Goal: Find specific page/section: Find specific page/section

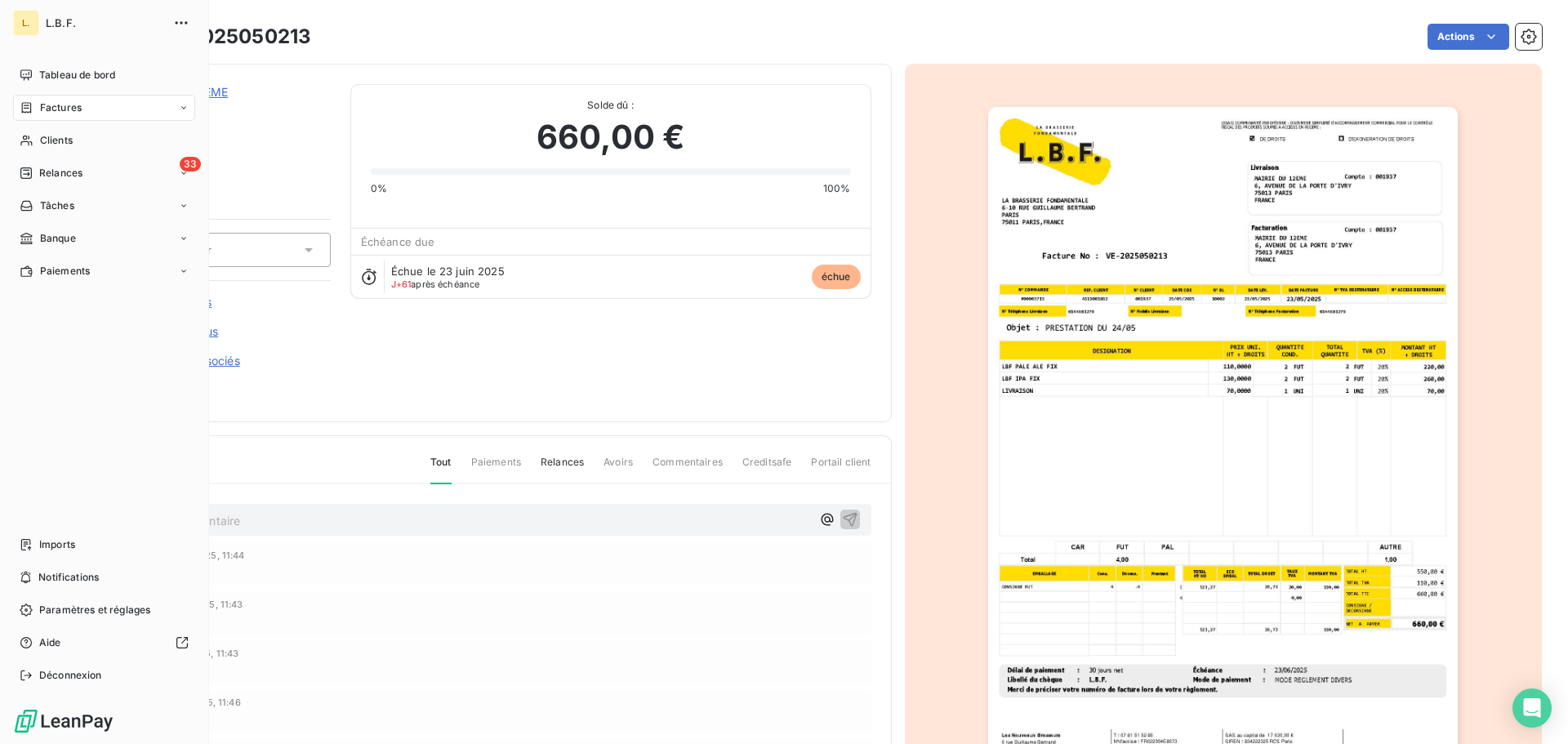
click at [49, 110] on span "Factures" at bounding box center [60, 108] width 42 height 15
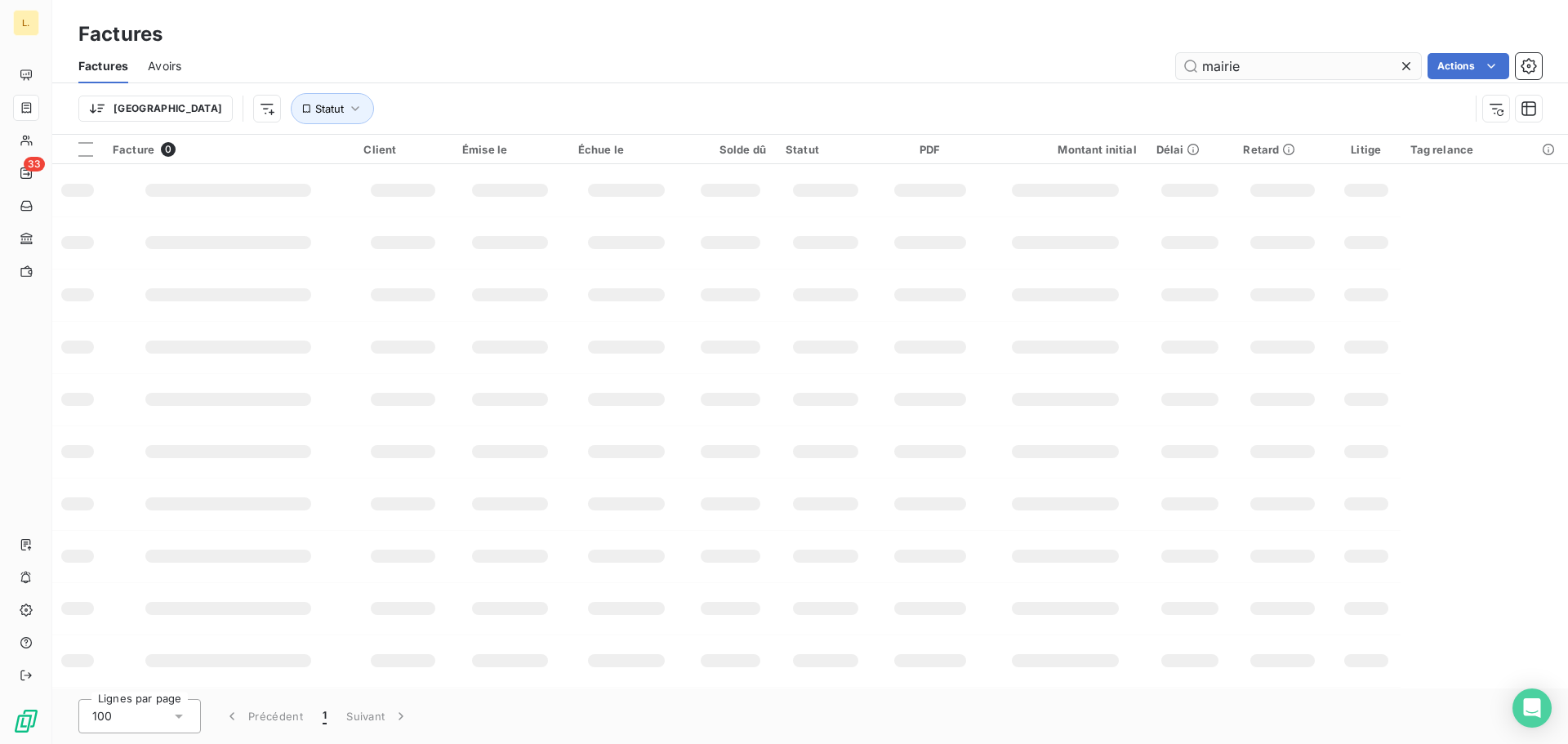
click at [1350, 63] on input "mairie" at bounding box center [1299, 66] width 245 height 26
drag, startPoint x: 1350, startPoint y: 63, endPoint x: 1121, endPoint y: 68, distance: 229.1
click at [1122, 68] on div "mairie Actions" at bounding box center [871, 66] width 1341 height 26
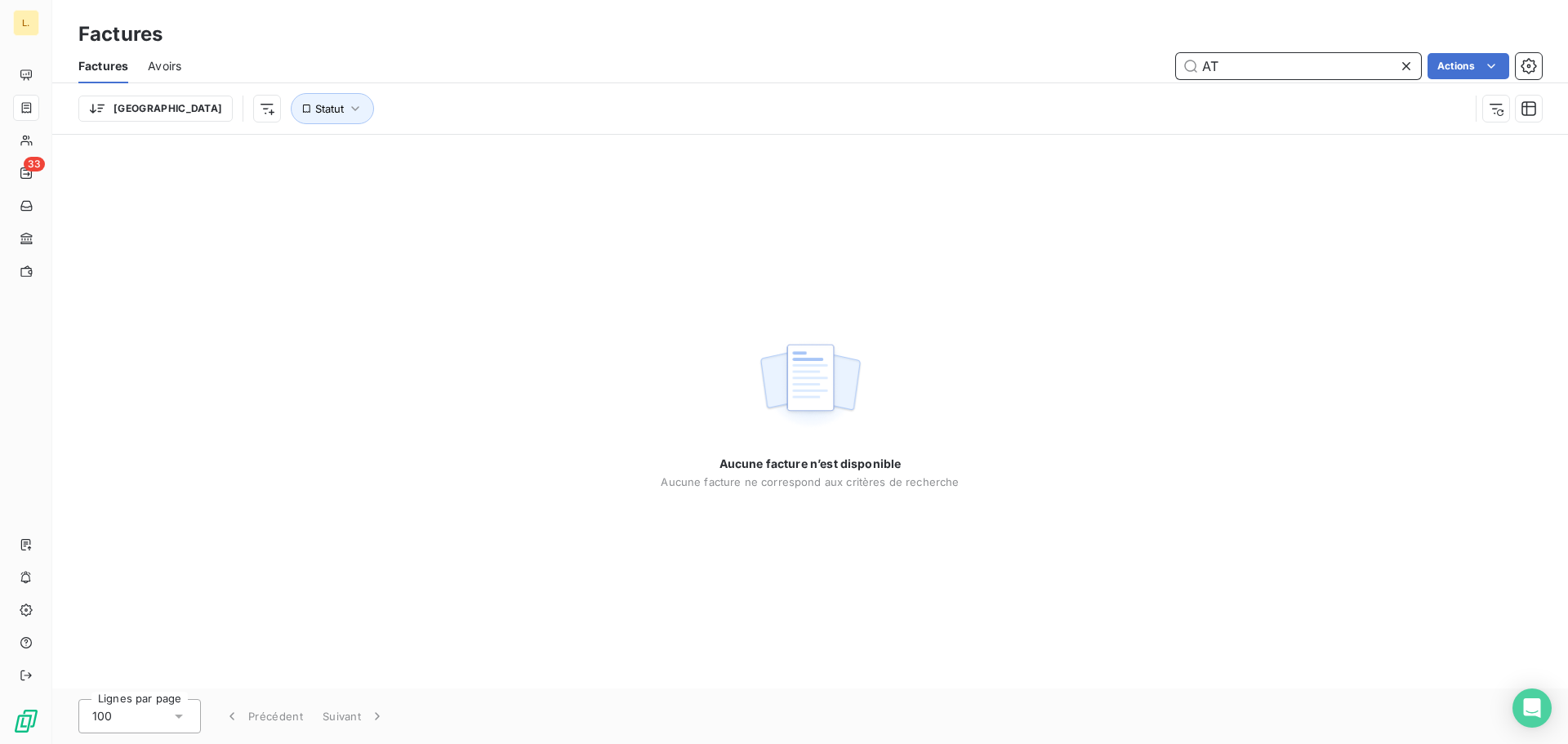
type input "A"
type input "Z"
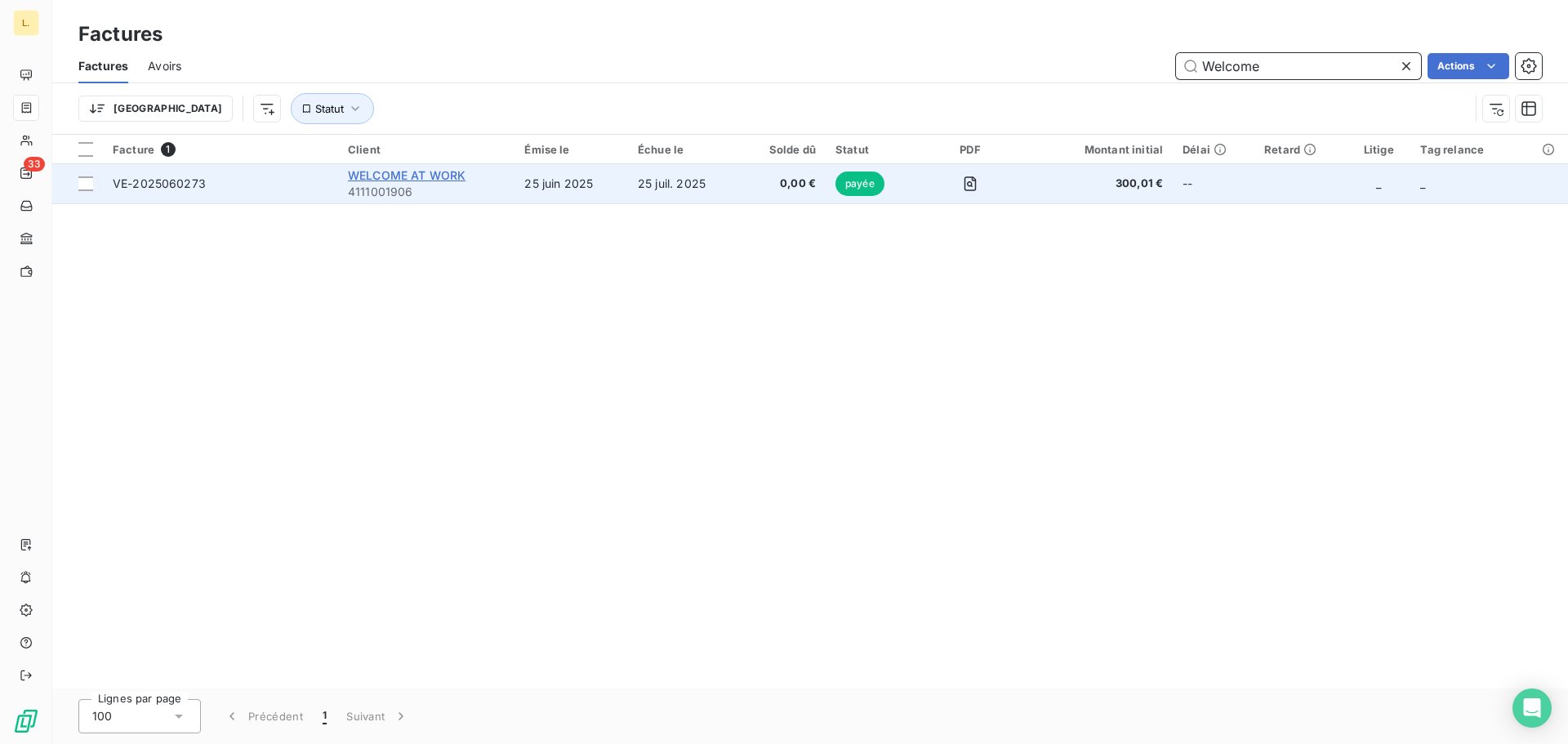
type input "Welcome"
click at [420, 168] on span "WELCOME AT WORK" at bounding box center [406, 175] width 118 height 14
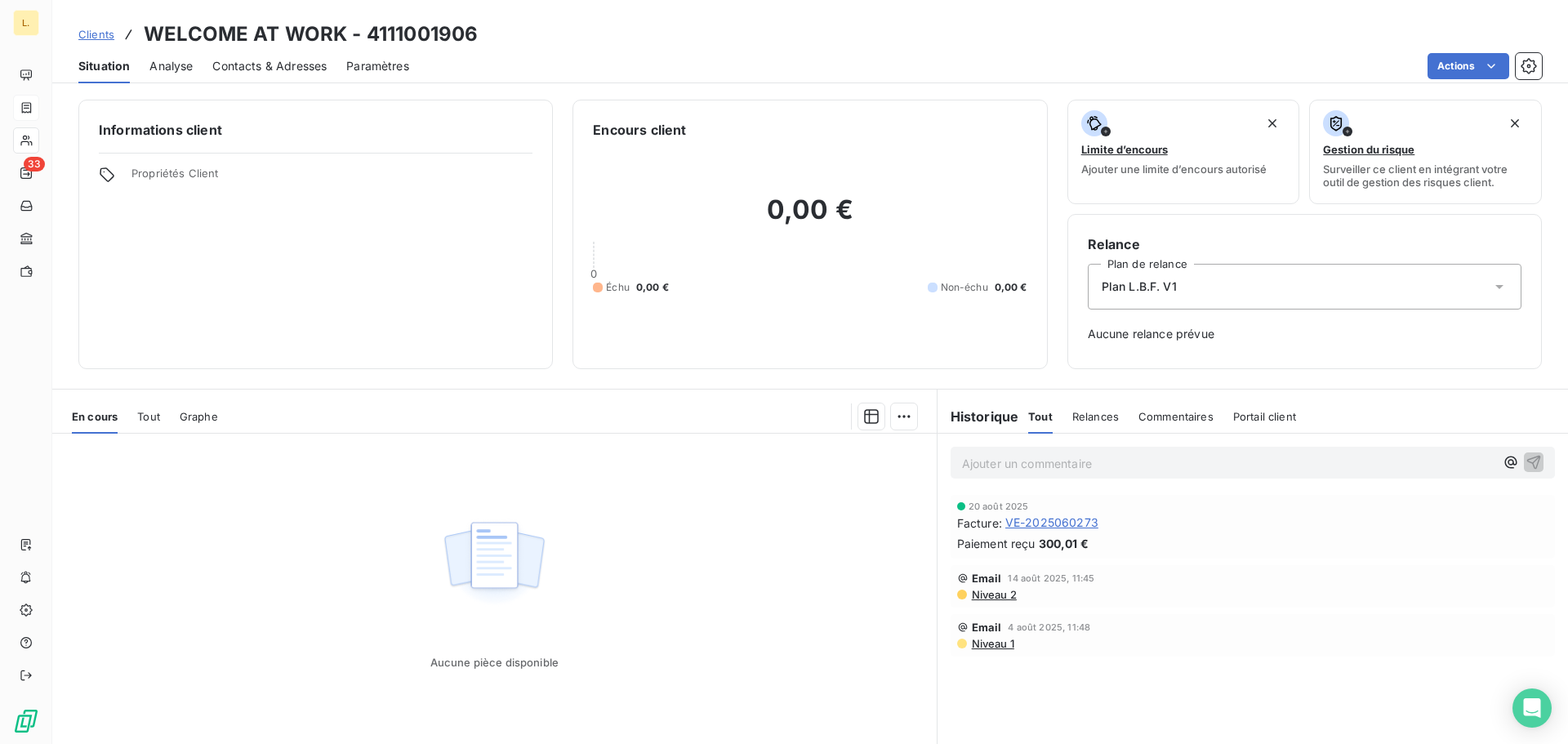
click at [154, 428] on div "Tout" at bounding box center [148, 416] width 23 height 35
